Goal: Task Accomplishment & Management: Use online tool/utility

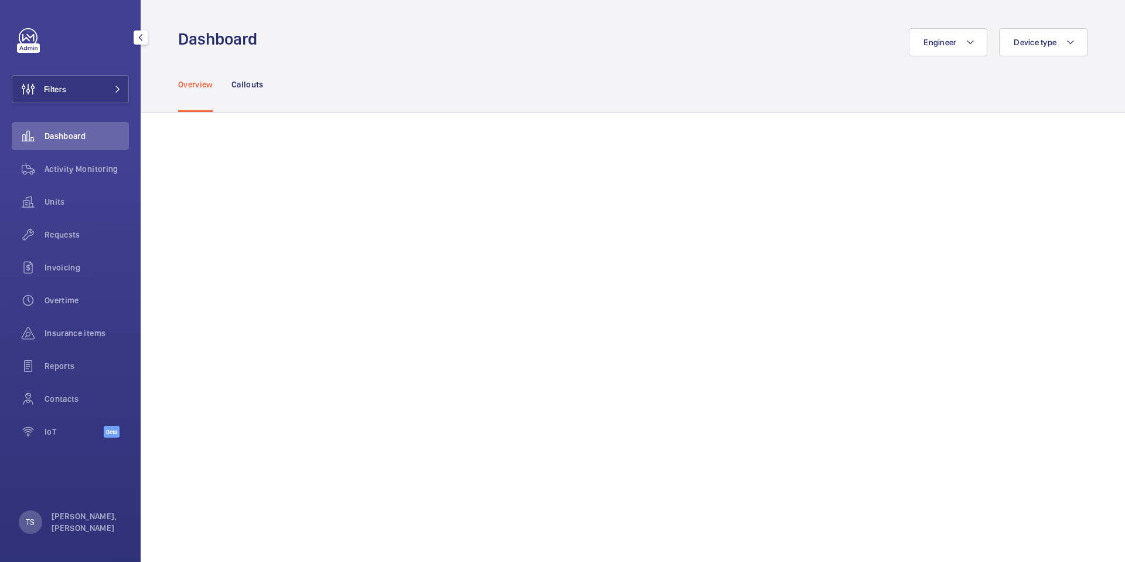
click at [84, 143] on div "Dashboard" at bounding box center [70, 136] width 117 height 28
click at [80, 161] on div "Activity Monitoring" at bounding box center [70, 169] width 117 height 28
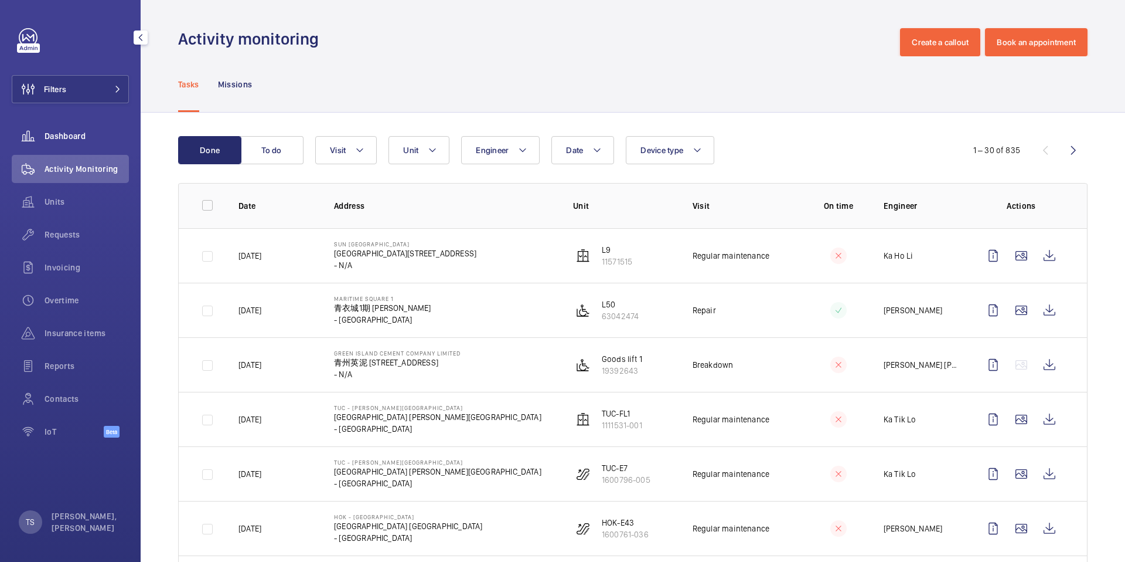
click at [89, 136] on span "Dashboard" at bounding box center [87, 136] width 84 height 12
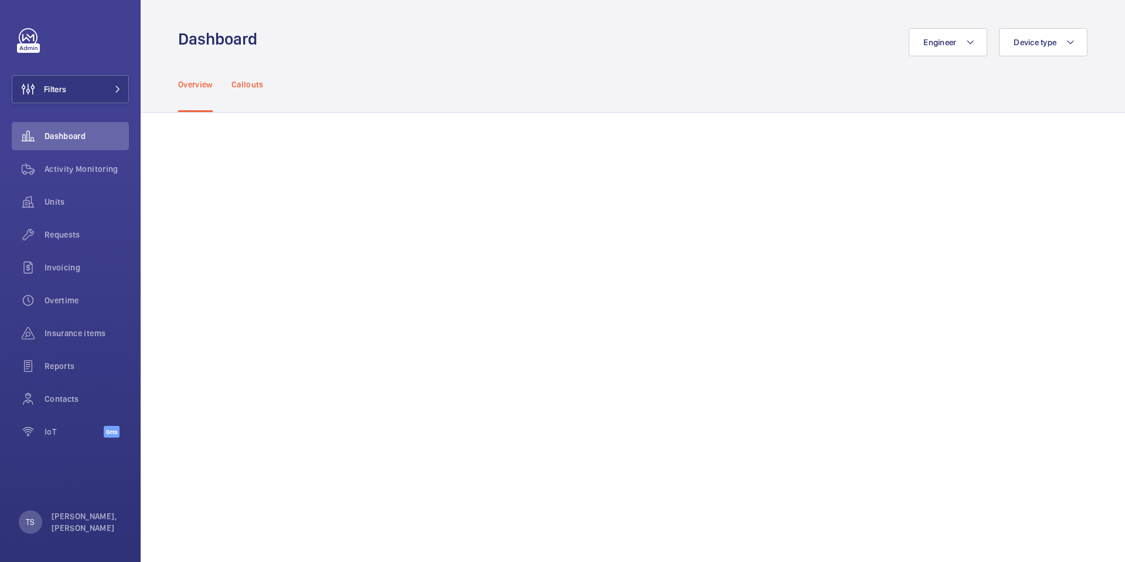
click at [241, 92] on div "Callouts" at bounding box center [248, 84] width 32 height 56
click at [948, 47] on button "Engineer" at bounding box center [948, 42] width 79 height 28
click at [58, 208] on div "Units" at bounding box center [70, 202] width 117 height 28
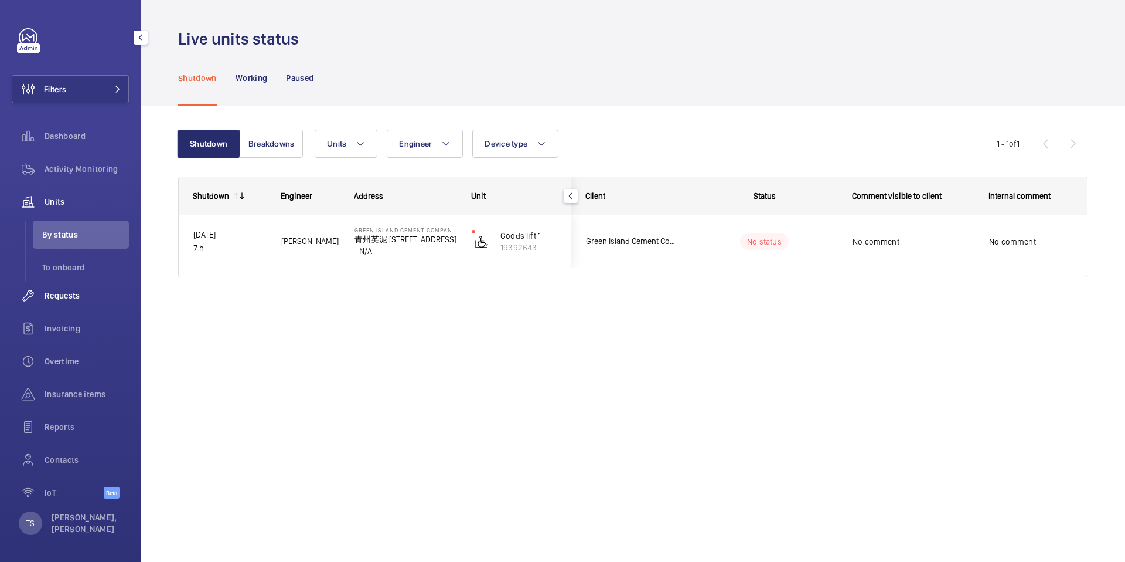
click at [101, 300] on span "Requests" at bounding box center [87, 296] width 84 height 12
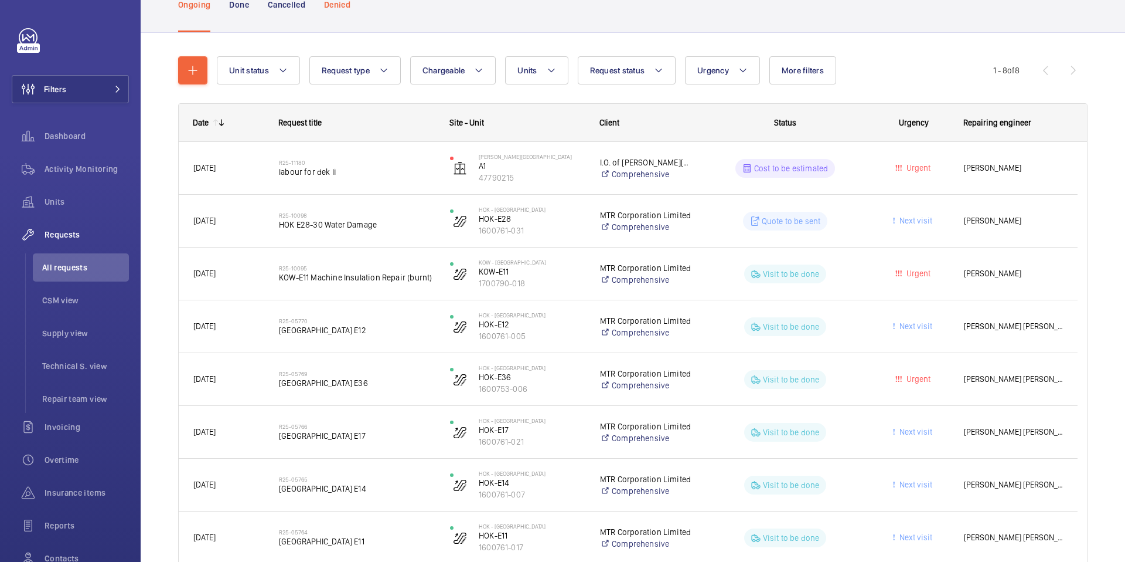
scroll to position [89, 0]
